Goal: Check status: Check status

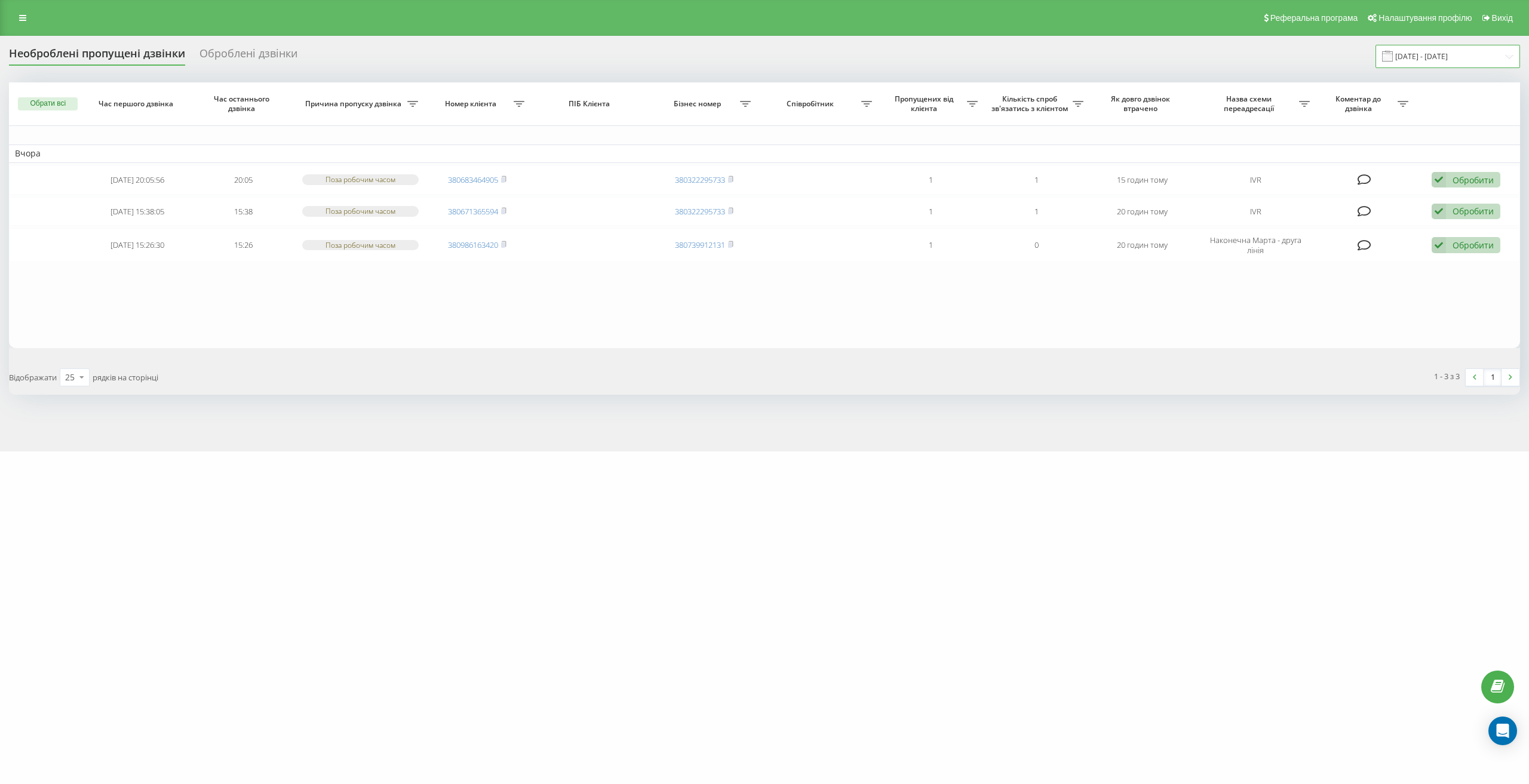
drag, startPoint x: 1426, startPoint y: 57, endPoint x: 1426, endPoint y: 67, distance: 10.0
click at [1426, 58] on input "21.09.2025 - 21.09.2025" at bounding box center [1447, 57] width 144 height 23
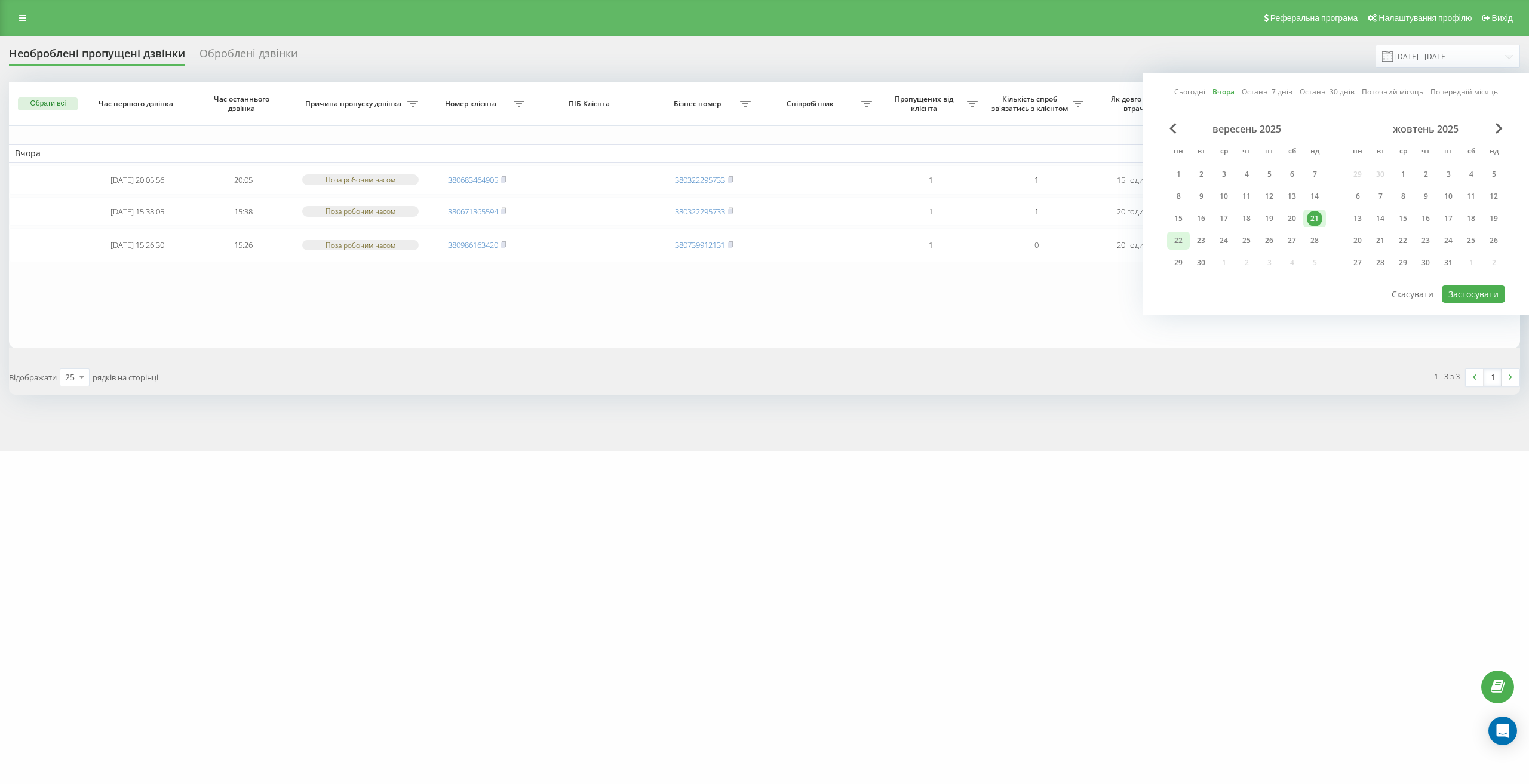
click at [1179, 243] on div "22" at bounding box center [1178, 240] width 16 height 16
click at [1467, 296] on button "Застосувати" at bounding box center [1473, 294] width 63 height 18
type input "[DATE] - [DATE]"
